Goal: Task Accomplishment & Management: Manage account settings

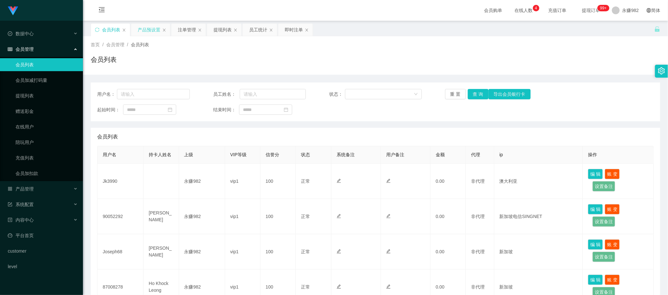
click at [148, 33] on div "产品预设置" at bounding box center [149, 30] width 23 height 12
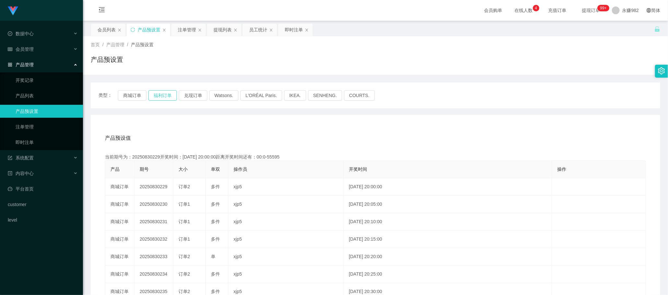
click at [152, 96] on button "福利订单" at bounding box center [162, 95] width 28 height 10
click at [366, 143] on div "产品预设值 添加期号" at bounding box center [375, 138] width 541 height 18
click at [158, 96] on button "福利订单" at bounding box center [162, 95] width 28 height 10
click at [184, 31] on div "注单管理" at bounding box center [187, 30] width 18 height 12
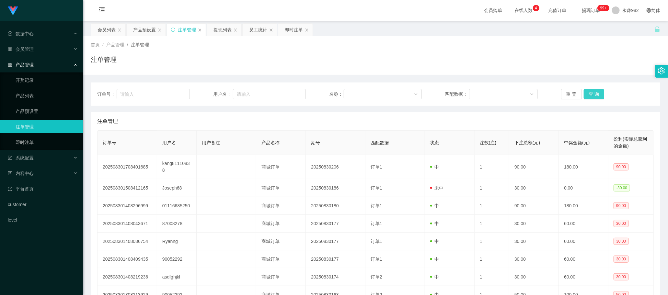
click at [583, 95] on button "查 询" at bounding box center [593, 94] width 21 height 10
click at [594, 96] on button "查 询" at bounding box center [593, 94] width 21 height 10
drag, startPoint x: 363, startPoint y: 126, endPoint x: 399, endPoint y: 114, distance: 37.9
click at [363, 126] on div "注单管理" at bounding box center [375, 121] width 556 height 18
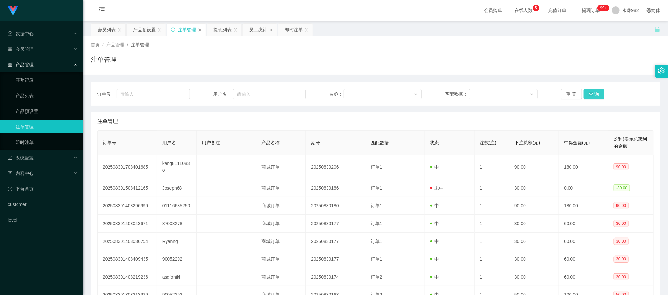
click at [595, 94] on button "查 询" at bounding box center [593, 94] width 21 height 10
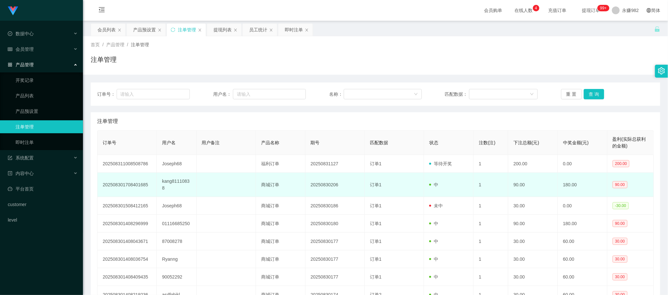
click at [325, 180] on td "20250830206" at bounding box center [334, 185] width 59 height 24
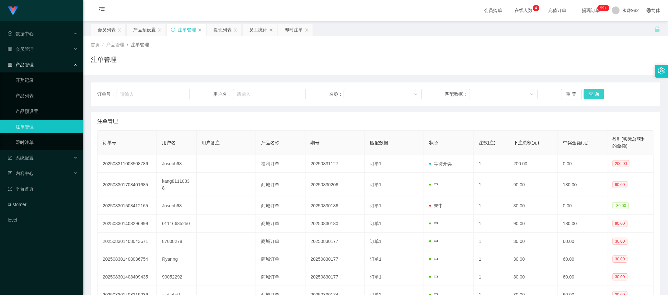
click at [588, 98] on button "查 询" at bounding box center [593, 94] width 21 height 10
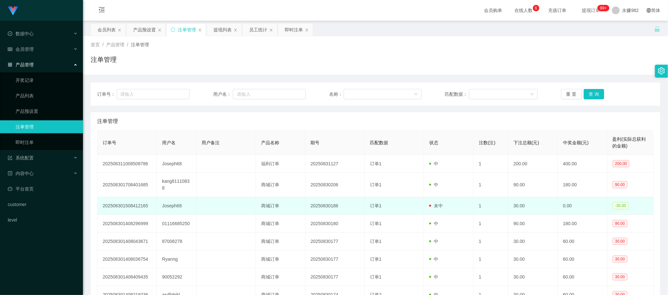
click at [220, 199] on td at bounding box center [226, 206] width 59 height 18
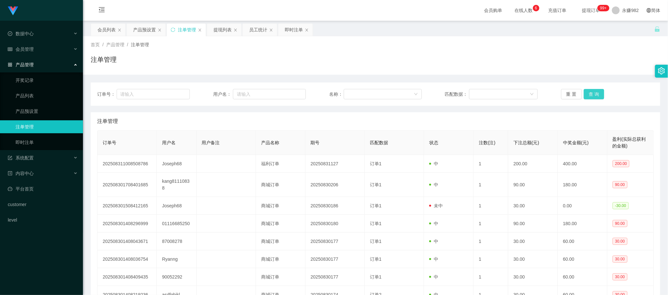
click at [593, 91] on button "查 询" at bounding box center [593, 94] width 21 height 10
click at [146, 31] on div "产品预设置" at bounding box center [144, 30] width 23 height 12
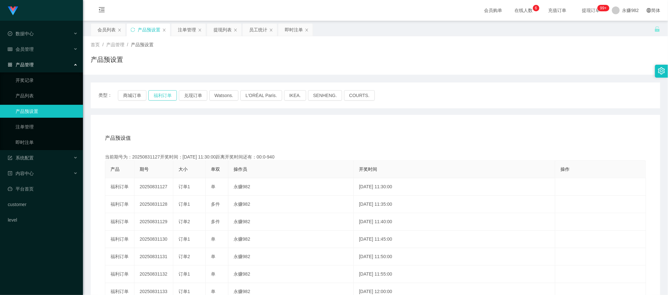
click at [156, 95] on button "福利订单" at bounding box center [162, 95] width 28 height 10
click at [168, 96] on button "福利订单" at bounding box center [162, 95] width 28 height 10
click at [220, 122] on div "产品预设值 添加期号 当前期号为：20250831131开奖时间：[DATE] 11:50:00距离开奖时间还有：03:46 产品 期号 大小 单双 操作员 …" at bounding box center [375, 248] width 569 height 267
click at [185, 32] on div "注单管理" at bounding box center [187, 30] width 18 height 12
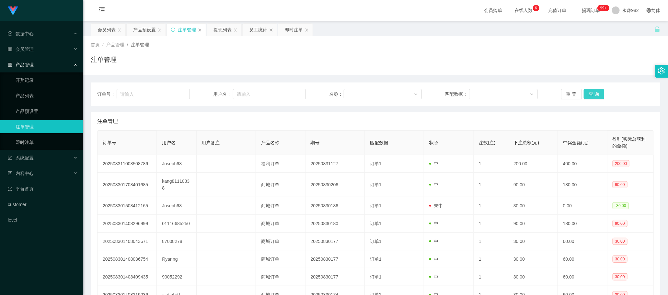
click at [593, 96] on button "查 询" at bounding box center [593, 94] width 21 height 10
click at [593, 90] on button "查 询" at bounding box center [593, 94] width 21 height 10
click at [592, 93] on button "查 询" at bounding box center [593, 94] width 21 height 10
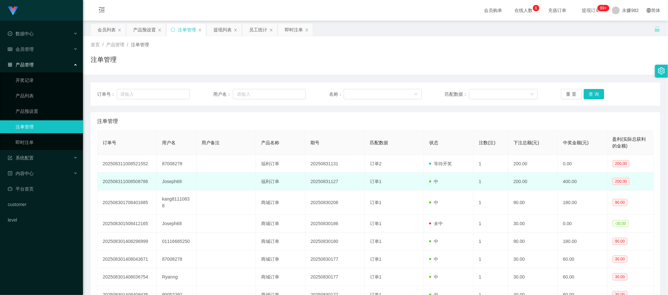
click at [347, 174] on td "20250831127" at bounding box center [334, 182] width 59 height 18
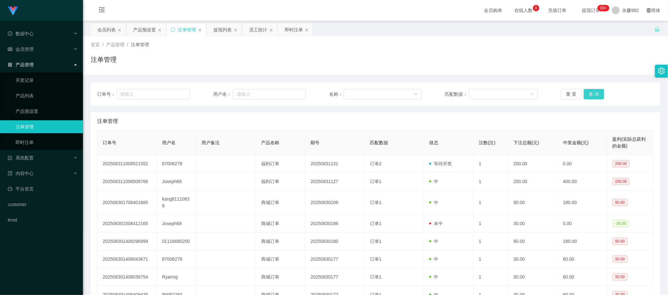
click at [591, 91] on button "查 询" at bounding box center [593, 94] width 21 height 10
drag, startPoint x: 335, startPoint y: 114, endPoint x: 297, endPoint y: 80, distance: 51.1
click at [335, 114] on div "注单管理" at bounding box center [375, 121] width 556 height 18
click at [221, 28] on div "提现列表" at bounding box center [222, 30] width 18 height 12
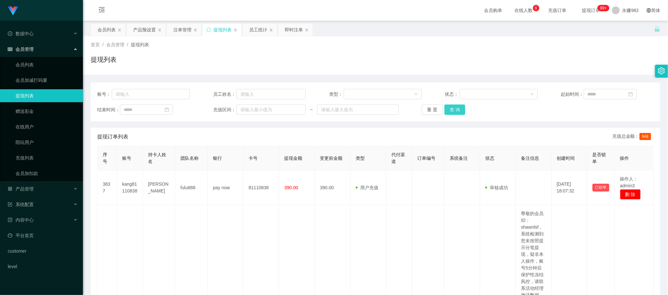
click at [448, 111] on button "查 询" at bounding box center [454, 110] width 21 height 10
click at [449, 111] on button "查 询" at bounding box center [454, 110] width 21 height 10
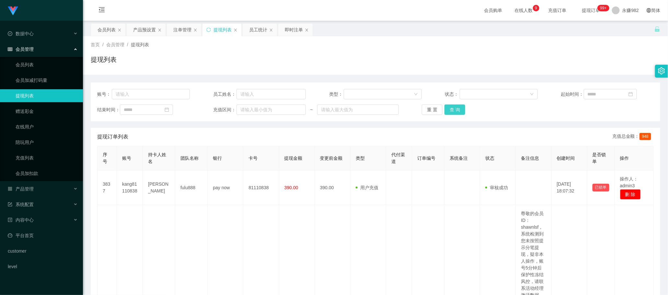
click at [454, 114] on button "查 询" at bounding box center [454, 110] width 21 height 10
